Goal: Transaction & Acquisition: Purchase product/service

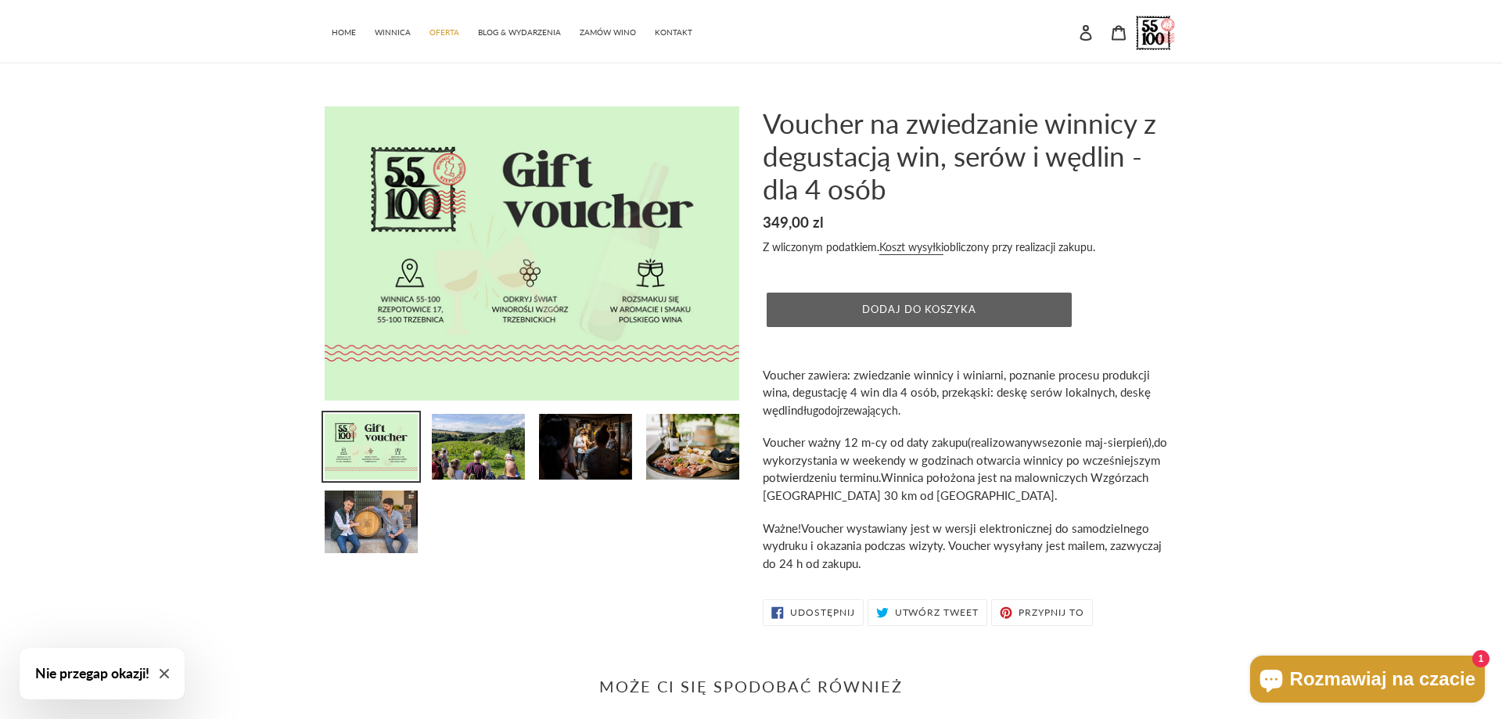
click at [952, 315] on span "Dodaj do koszyka" at bounding box center [919, 309] width 115 height 13
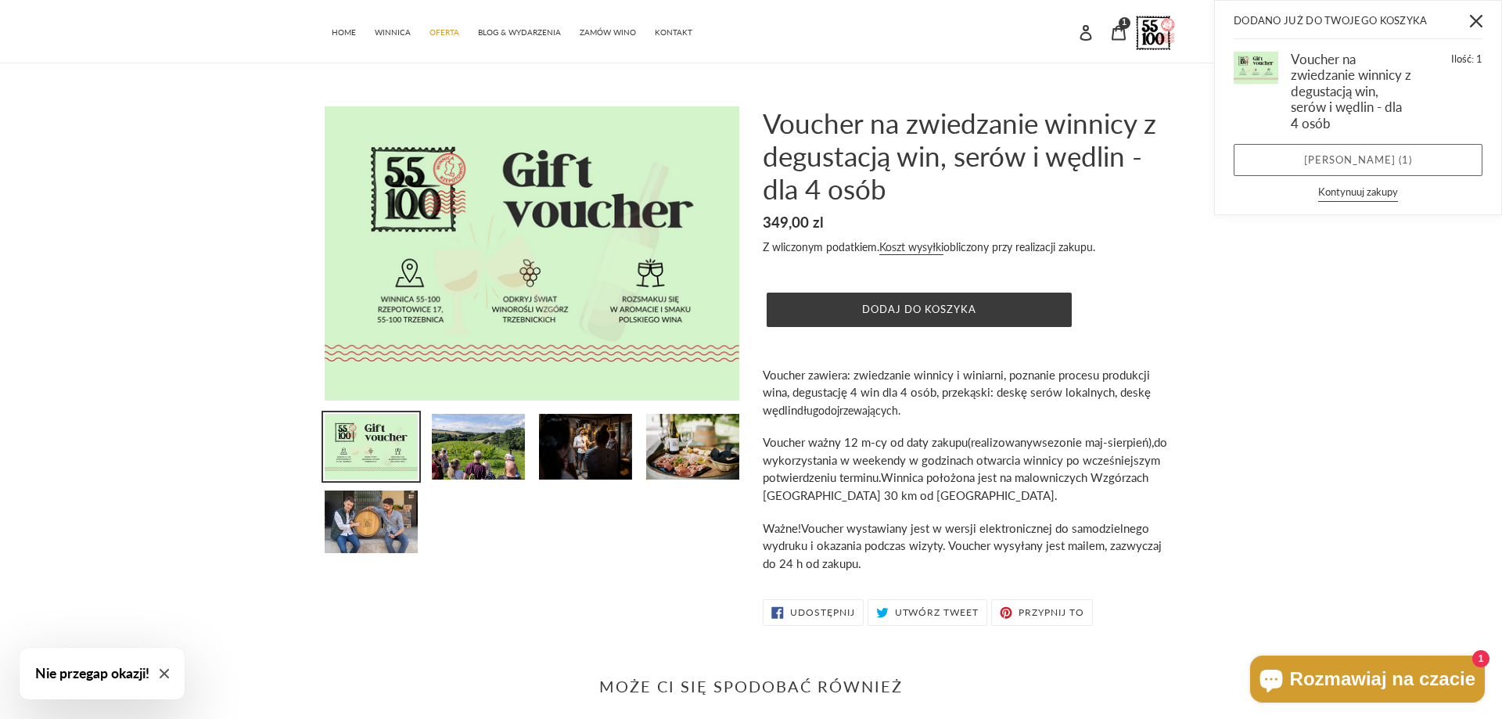
click at [1307, 164] on link "Zobacz koszyk ( 1 )" at bounding box center [1358, 160] width 249 height 33
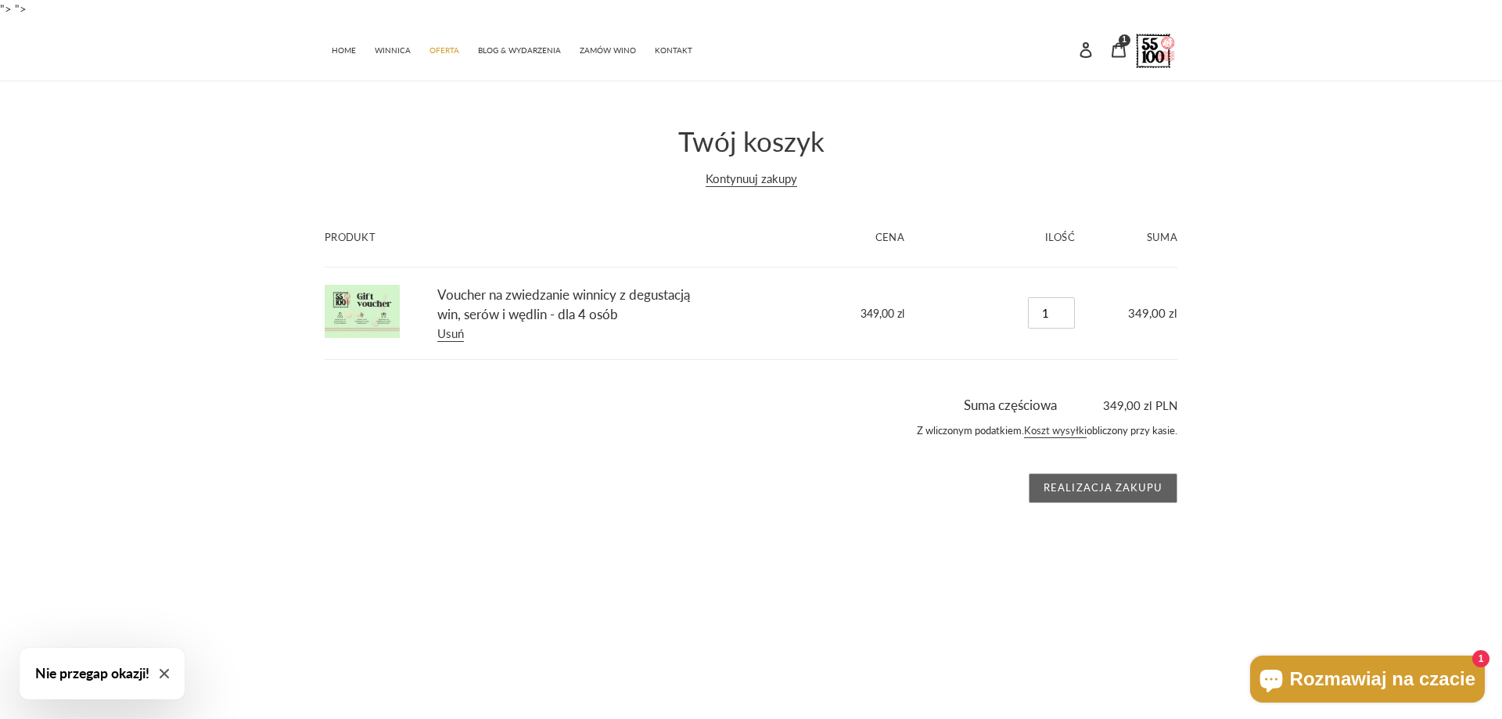
click at [1110, 492] on input "Realizacja zakupu" at bounding box center [1103, 488] width 149 height 30
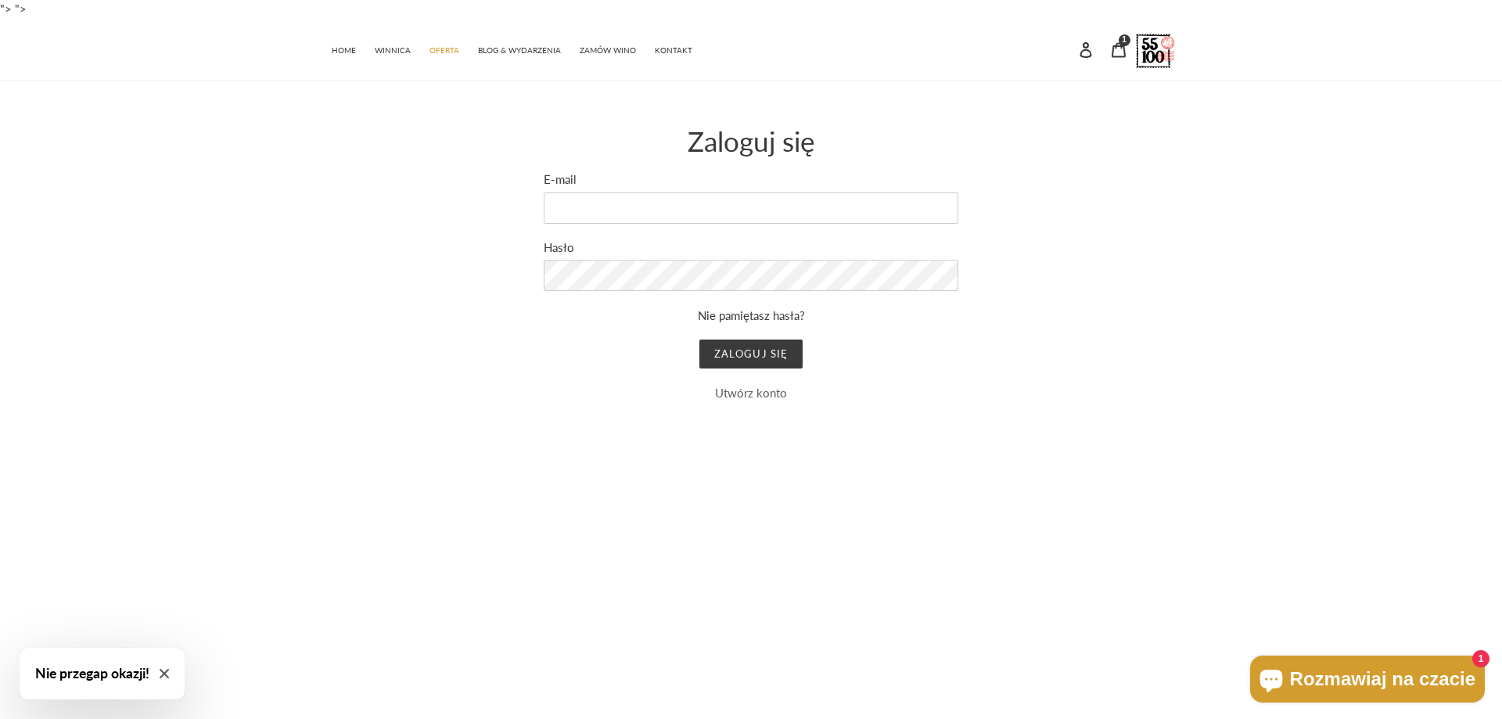
click at [760, 397] on link "Utwórz konto" at bounding box center [751, 393] width 72 height 14
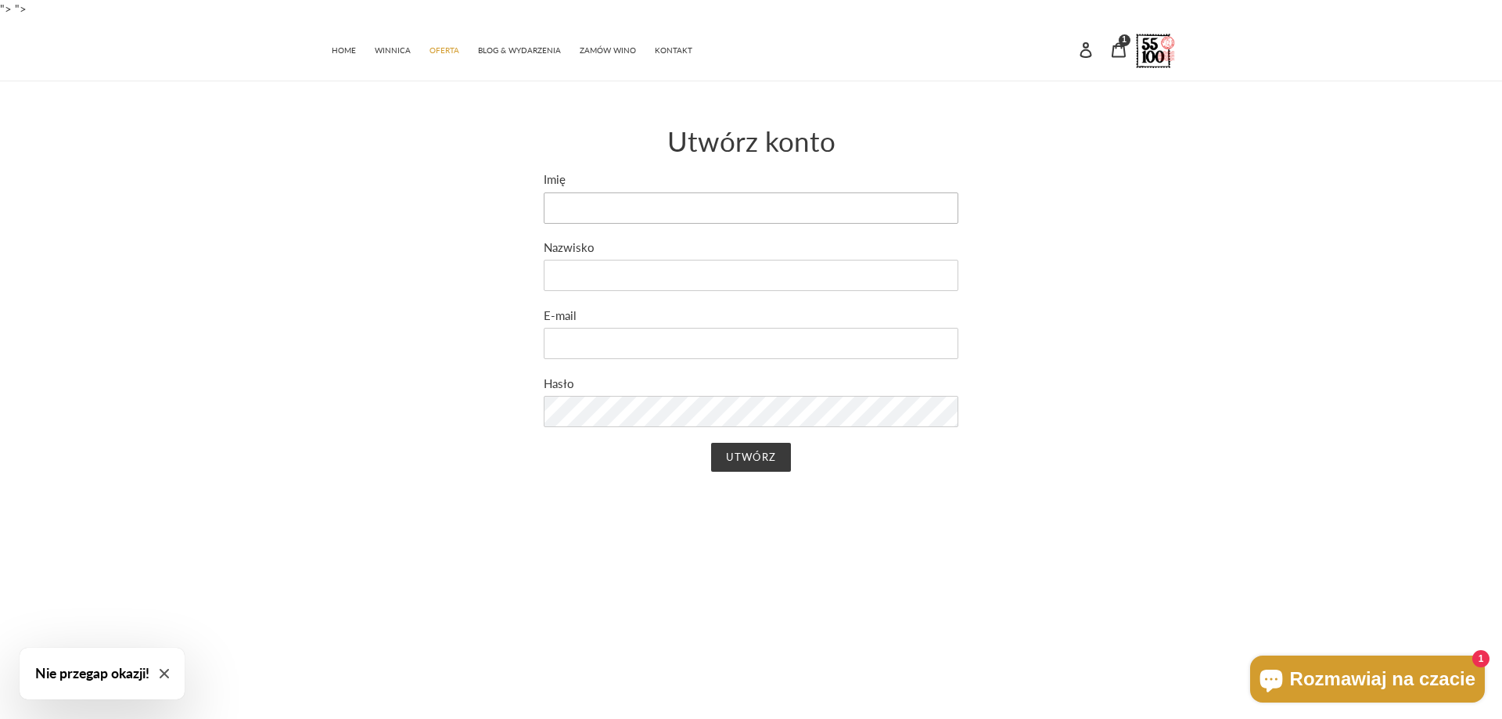
click at [569, 196] on input "Imię" at bounding box center [751, 207] width 415 height 31
type input "Małgorzata"
click at [578, 278] on input "Nazwisko" at bounding box center [751, 275] width 415 height 31
type input "Walczak"
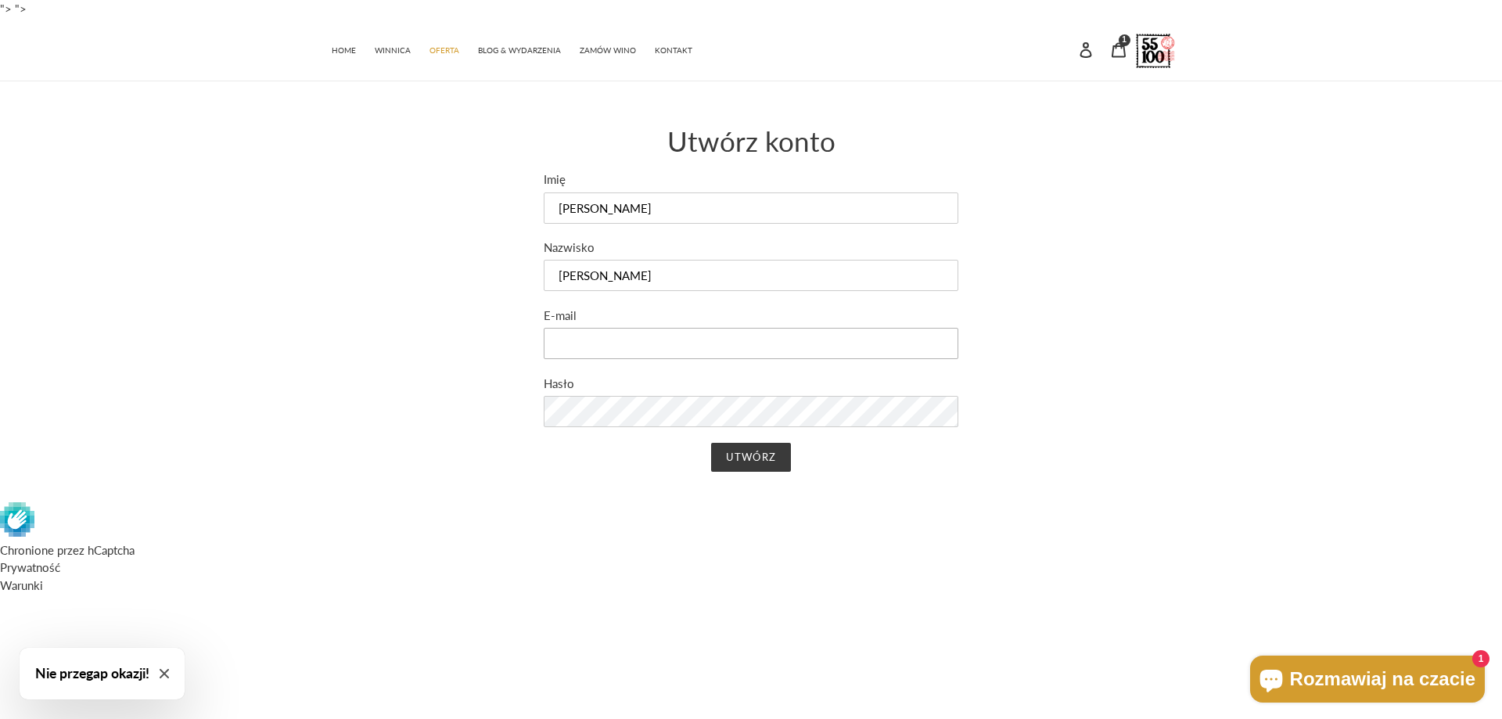
click at [659, 350] on input "E-mail" at bounding box center [751, 343] width 415 height 31
type input "paniwalczak@gmail.com"
click at [746, 459] on input "Utwórz" at bounding box center [750, 458] width 79 height 30
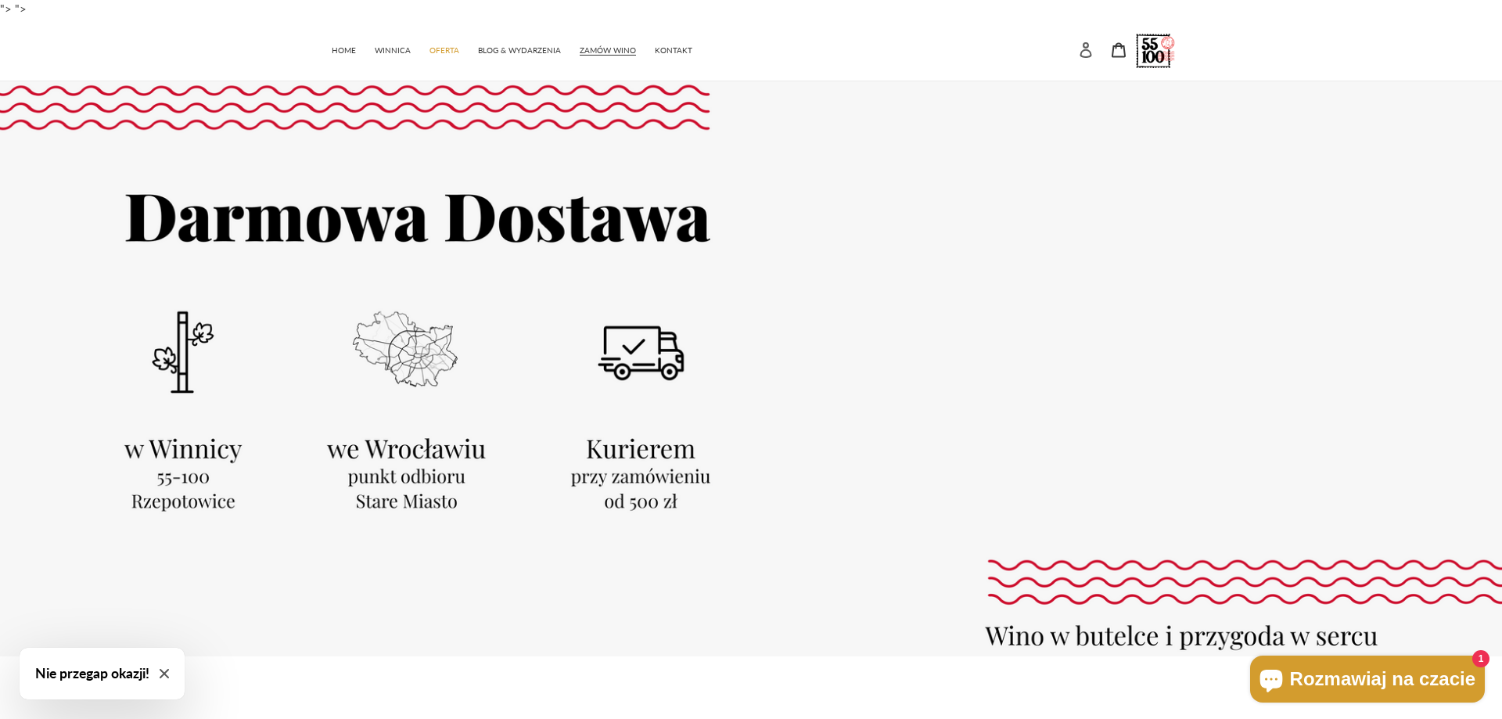
click at [1089, 52] on icon at bounding box center [1086, 50] width 16 height 16
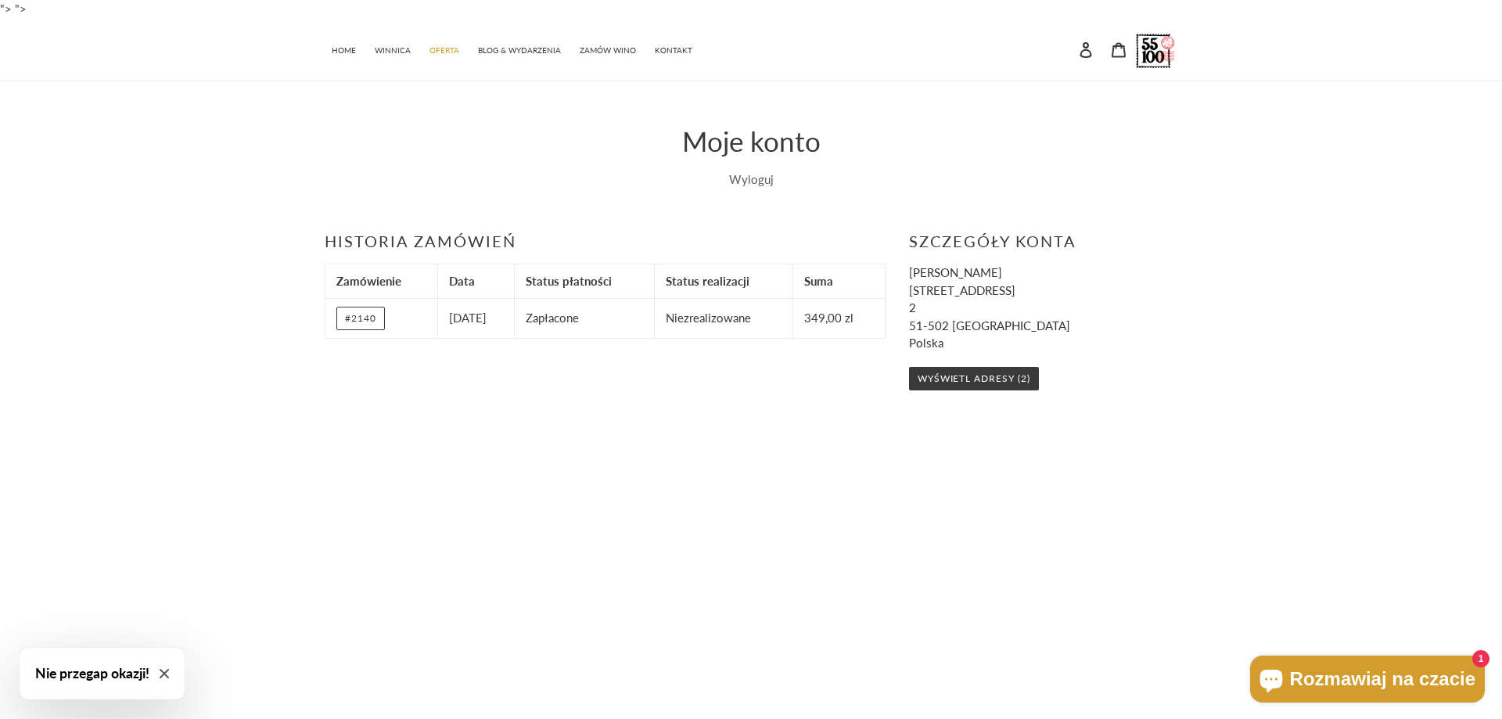
click at [747, 182] on link "Wyloguj" at bounding box center [751, 179] width 45 height 14
